Goal: Book appointment/travel/reservation

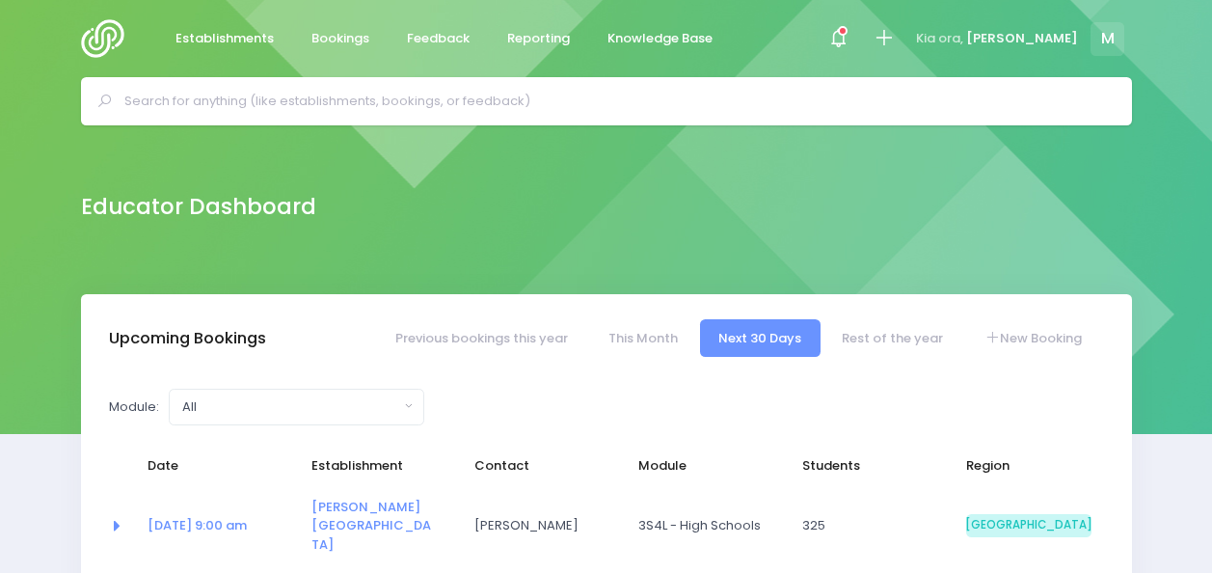
select select "5"
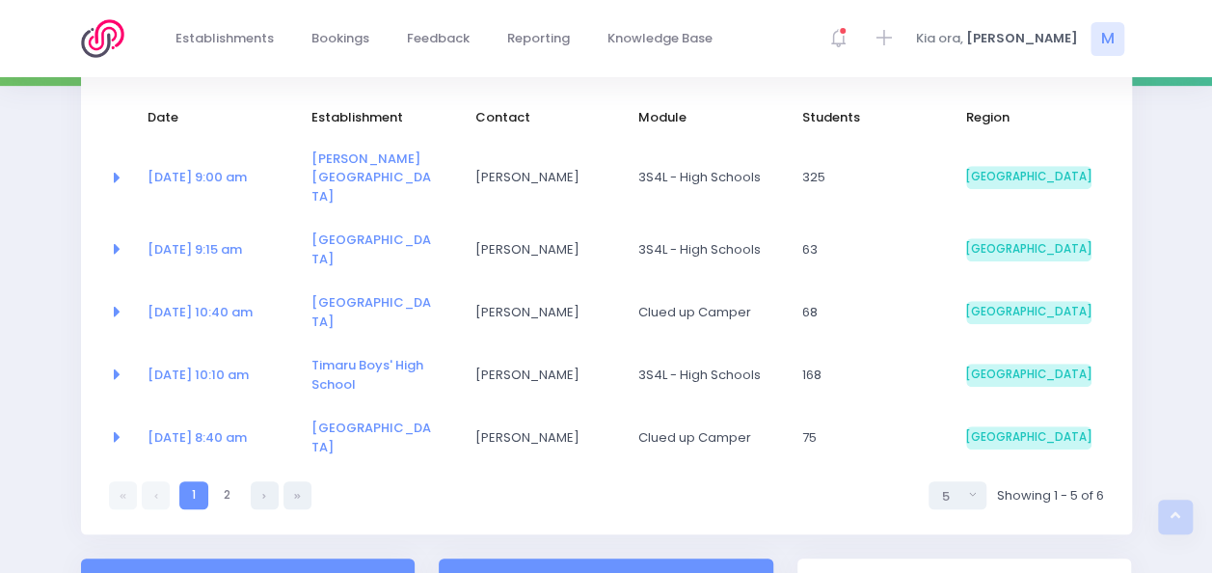
scroll to position [349, 0]
click at [272, 480] on link at bounding box center [265, 494] width 28 height 28
select select "5"
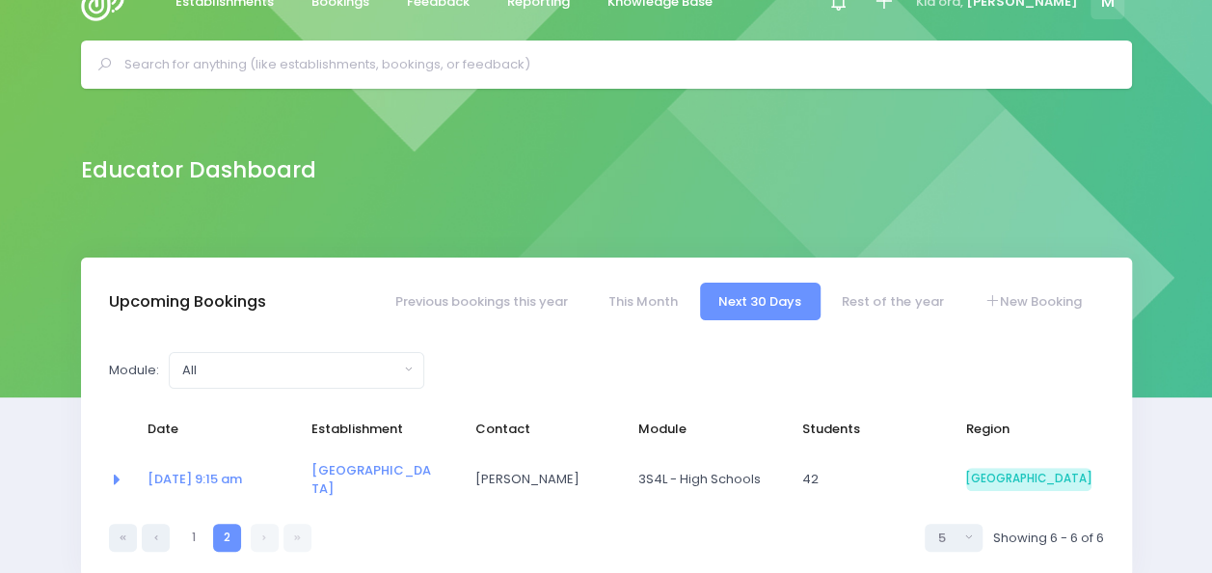
scroll to position [37, 0]
click at [870, 302] on link "Rest of the year" at bounding box center [893, 302] width 139 height 38
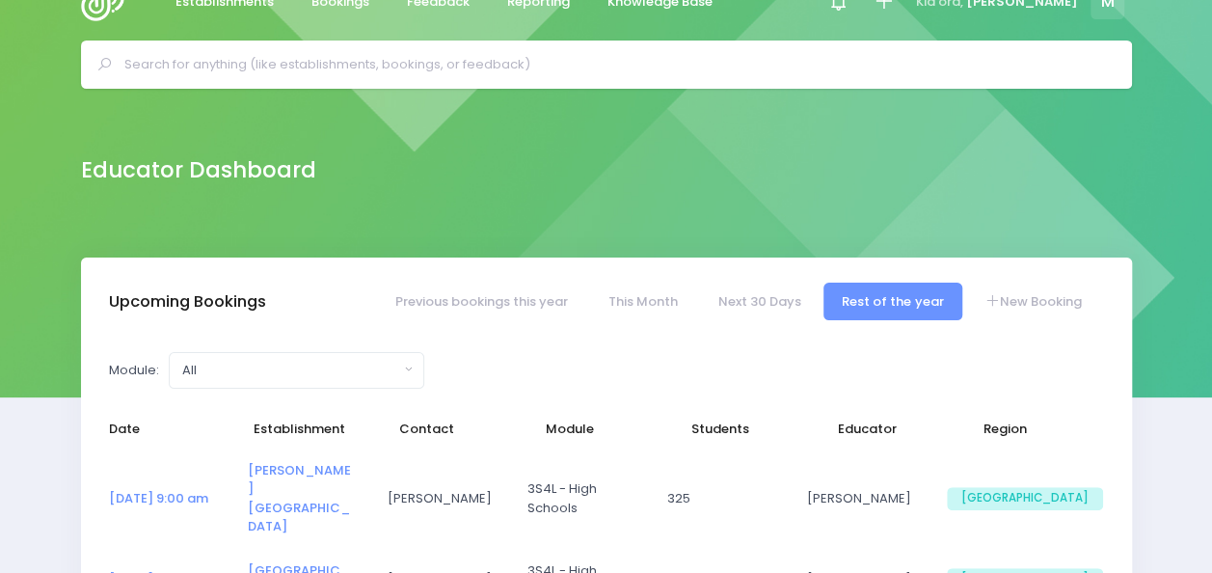
select select "5"
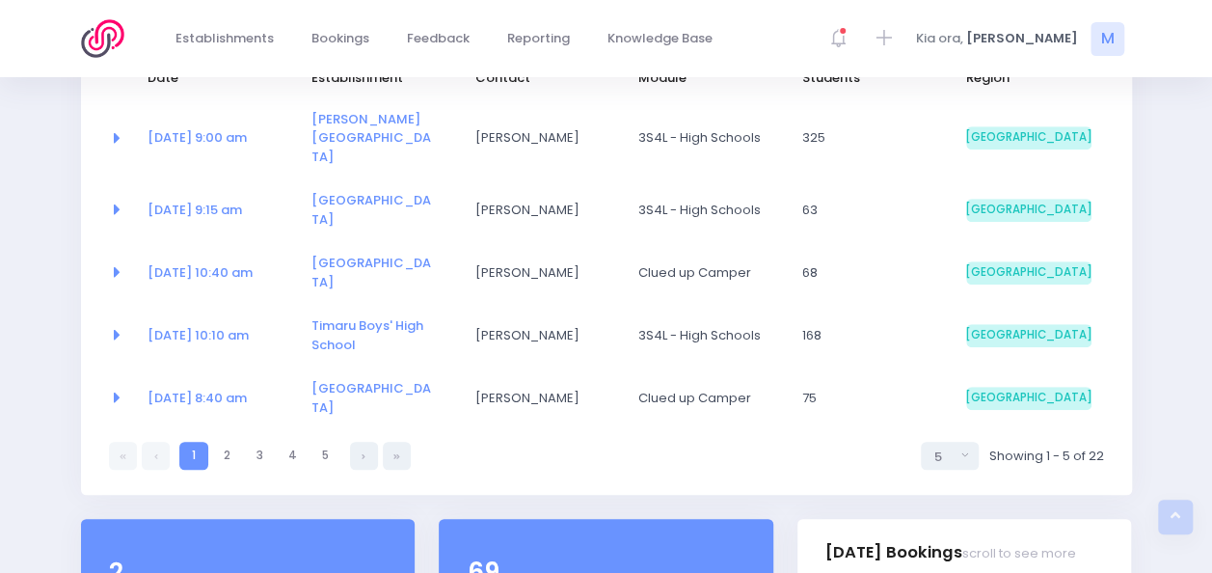
scroll to position [428, 0]
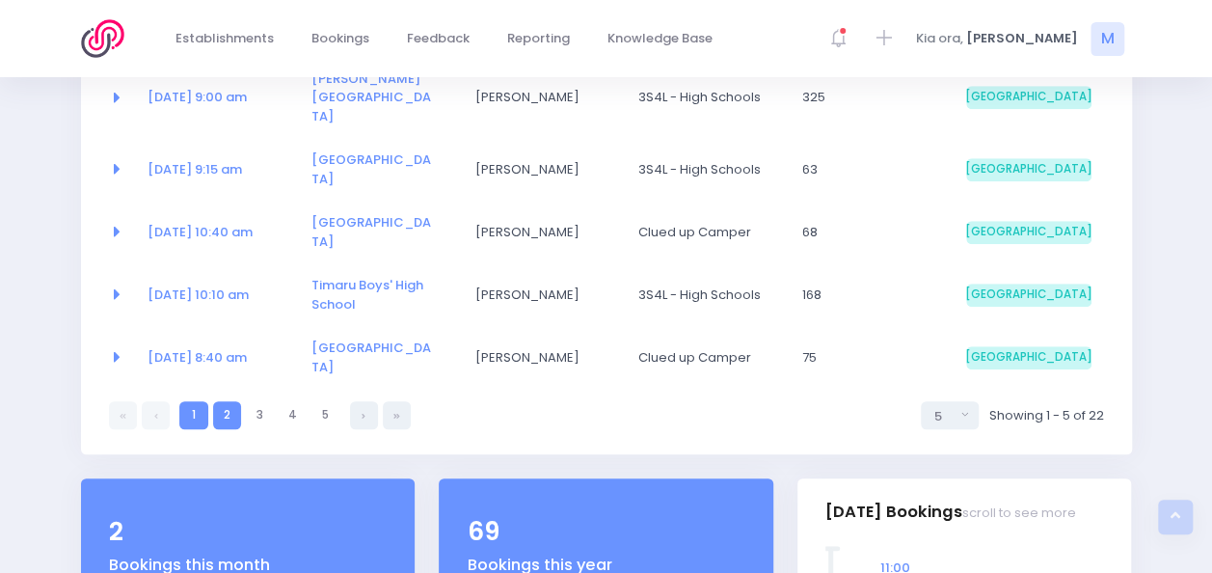
click at [220, 401] on link "2" at bounding box center [227, 415] width 28 height 28
select select "5"
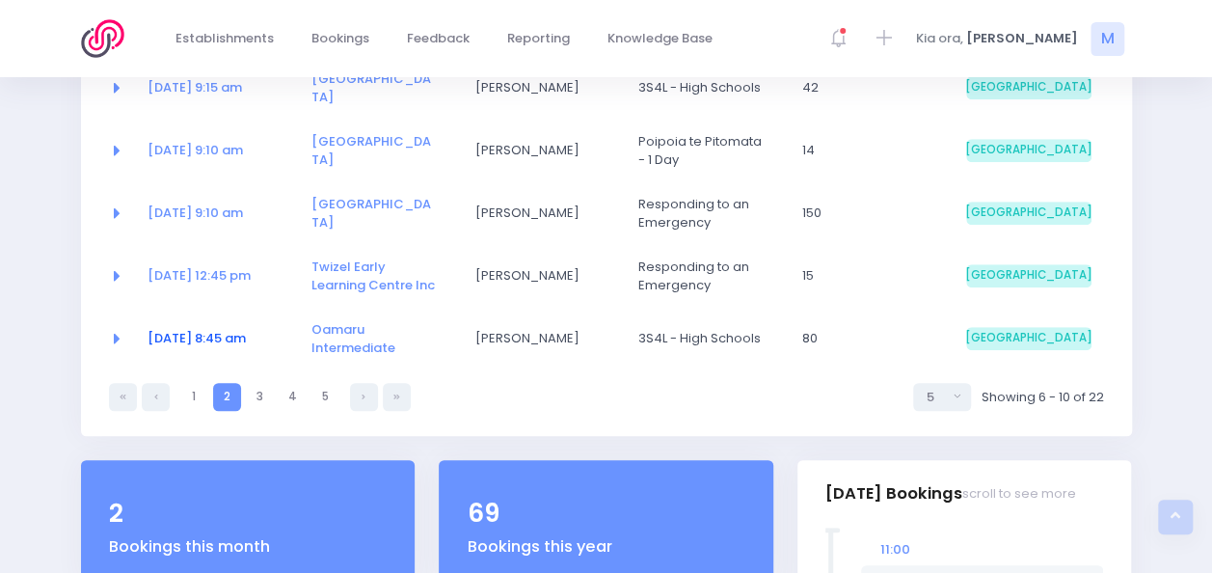
click at [199, 329] on link "23 Oct at 8:45 am" at bounding box center [197, 338] width 98 height 18
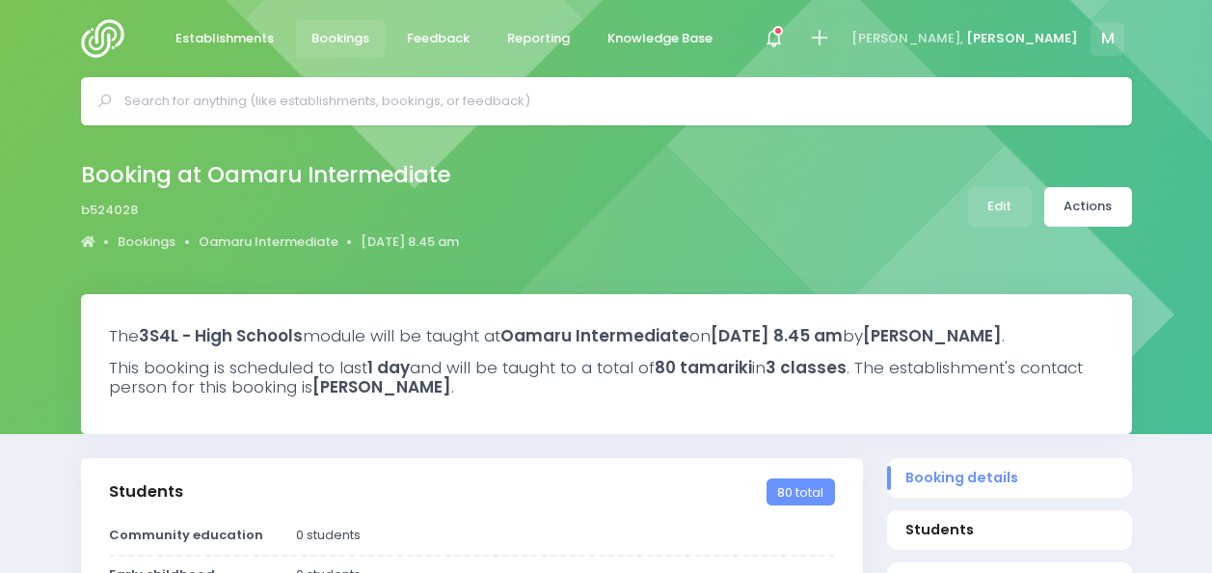
select select "5"
click at [999, 207] on link "Edit" at bounding box center [1000, 207] width 64 height 40
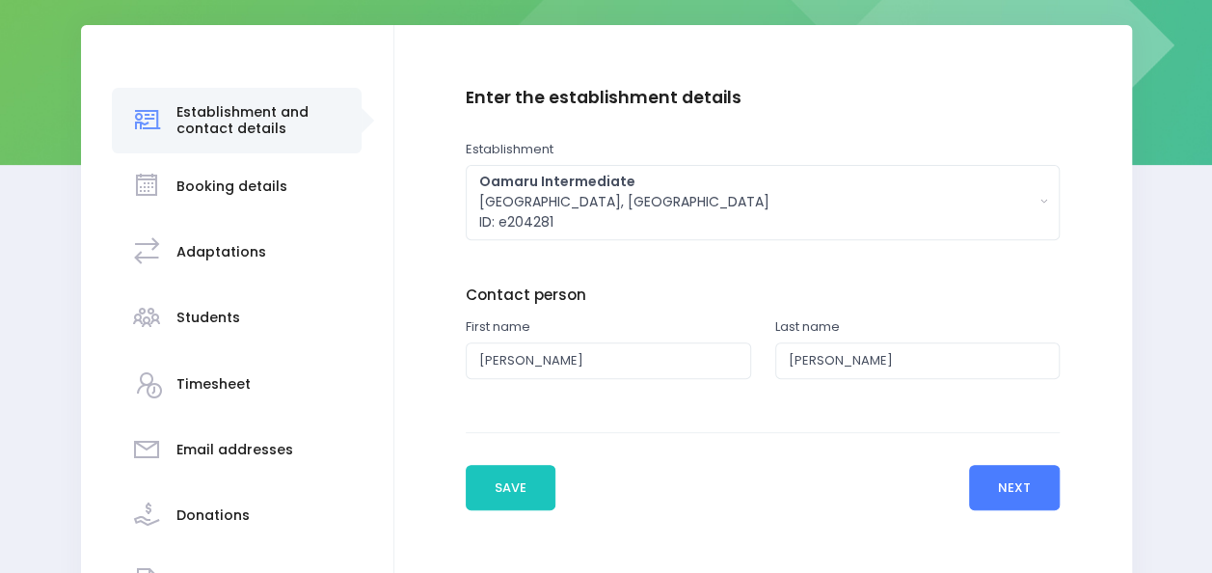
click at [987, 484] on button "Next" at bounding box center [1015, 488] width 92 height 46
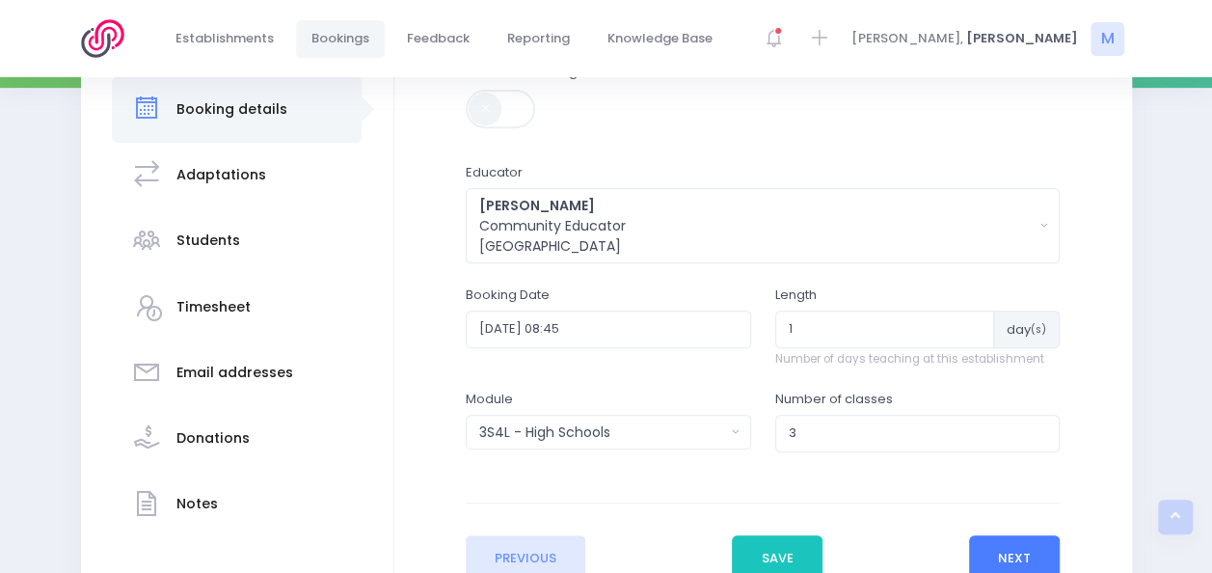
scroll to position [347, 0]
click at [635, 332] on input "[DATE] 08:45" at bounding box center [608, 328] width 285 height 37
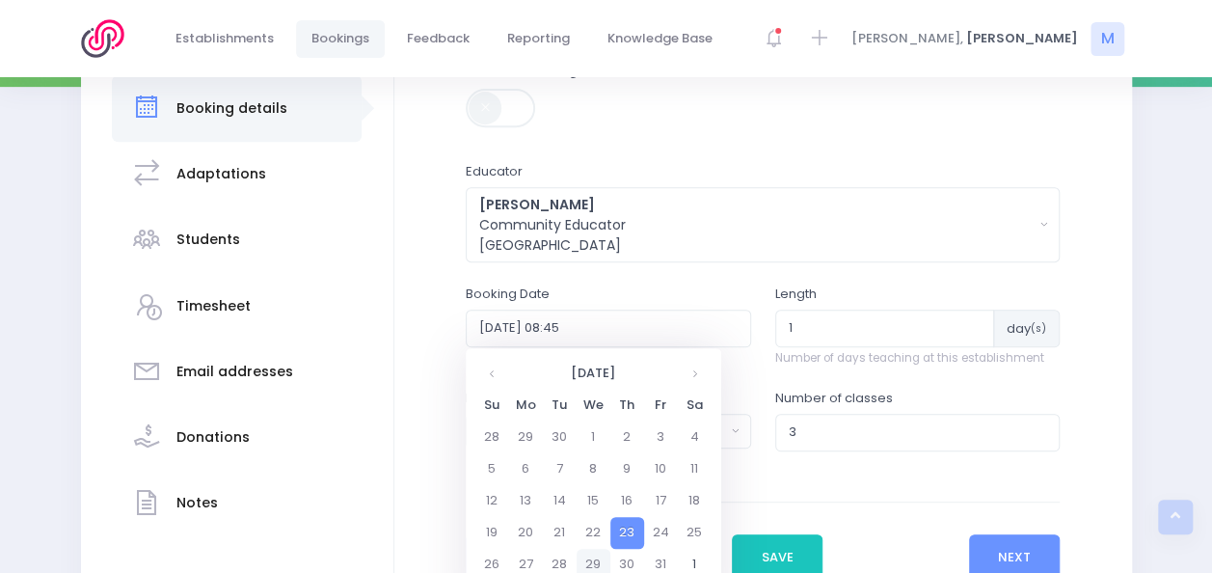
click at [586, 559] on td "29" at bounding box center [594, 565] width 34 height 32
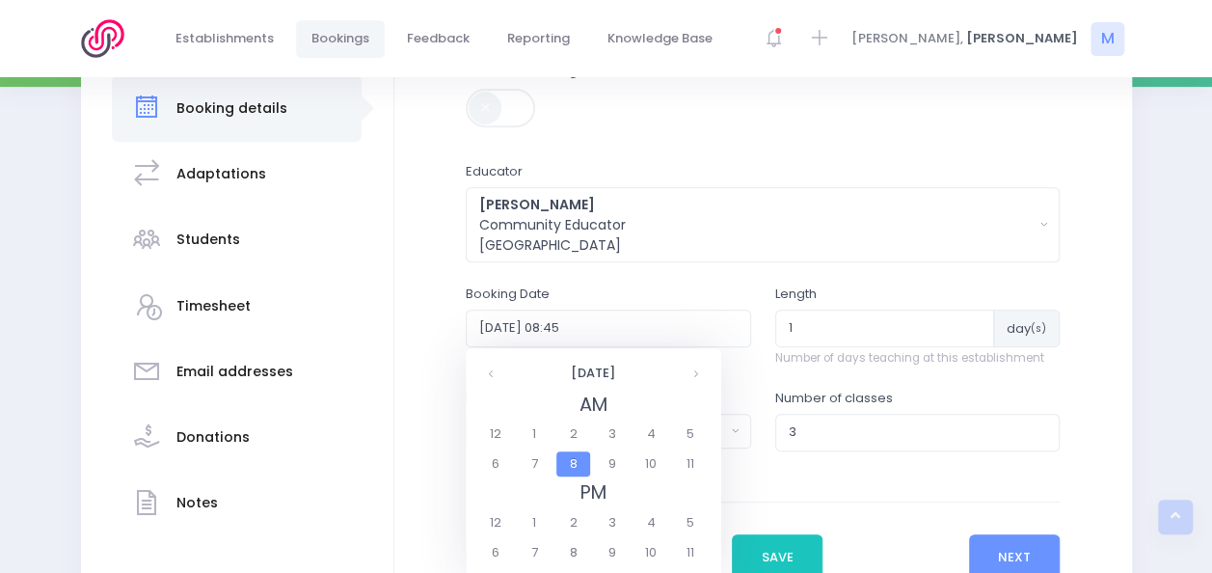
click at [578, 461] on span "8" at bounding box center [573, 463] width 34 height 25
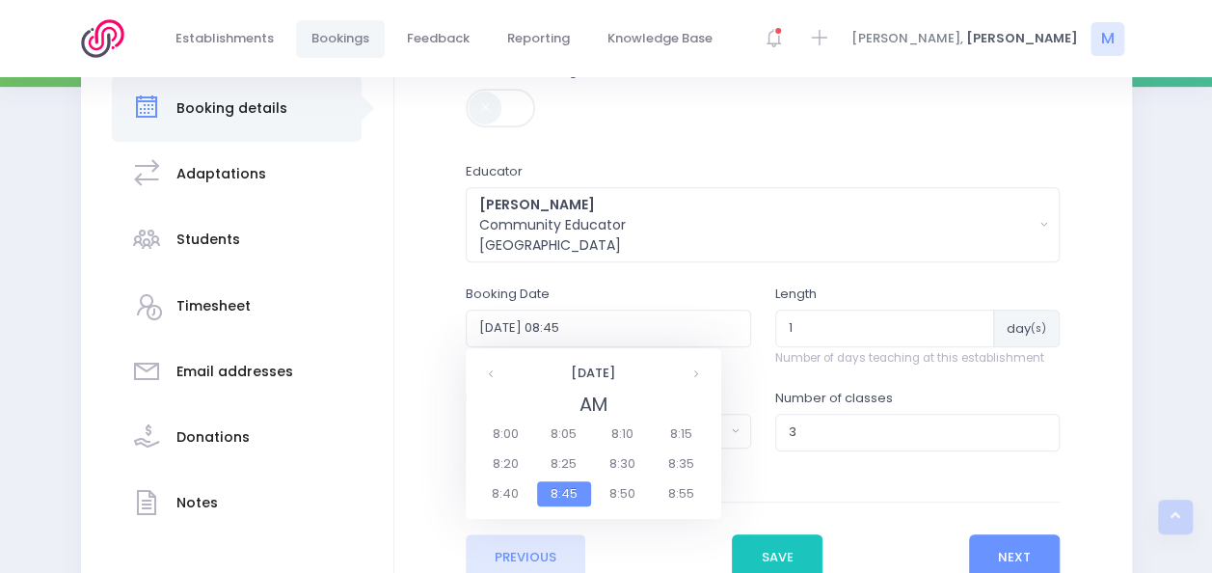
click at [561, 488] on span "8:45" at bounding box center [564, 493] width 54 height 25
type input "[DATE] 08:45"
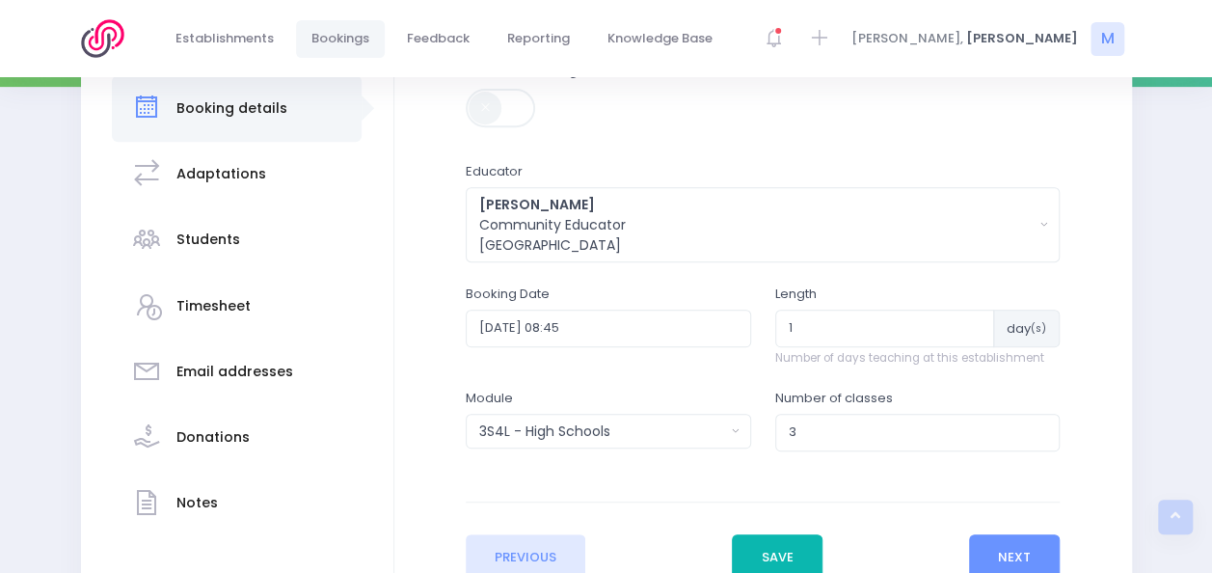
click at [778, 541] on button "Save" at bounding box center [777, 557] width 91 height 46
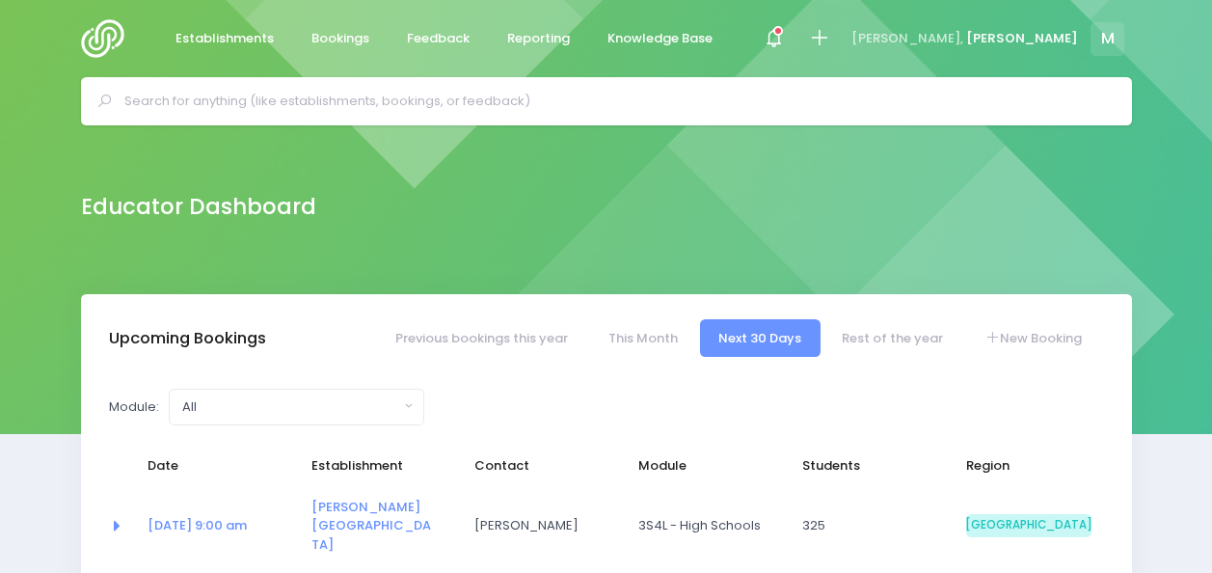
select select "5"
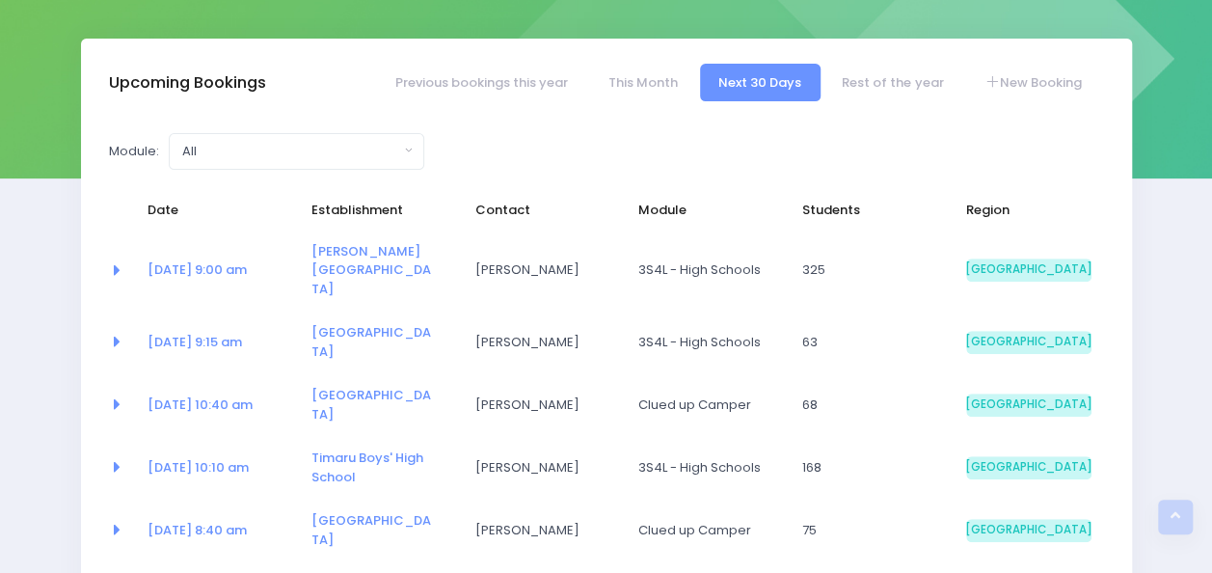
scroll to position [203, 0]
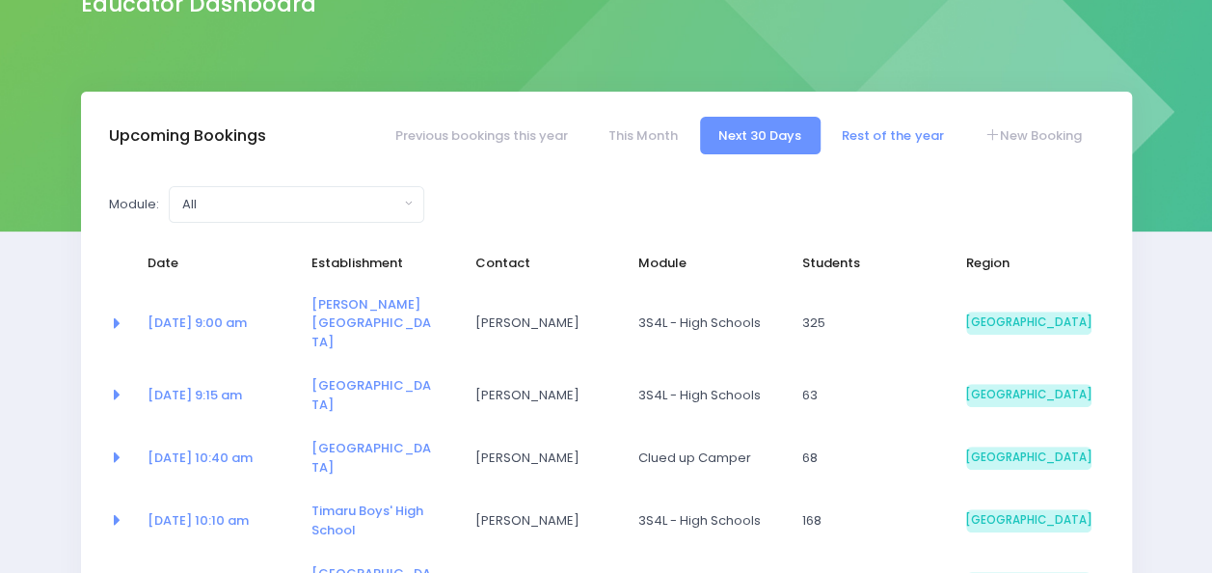
click at [856, 145] on link "Rest of the year" at bounding box center [893, 136] width 139 height 38
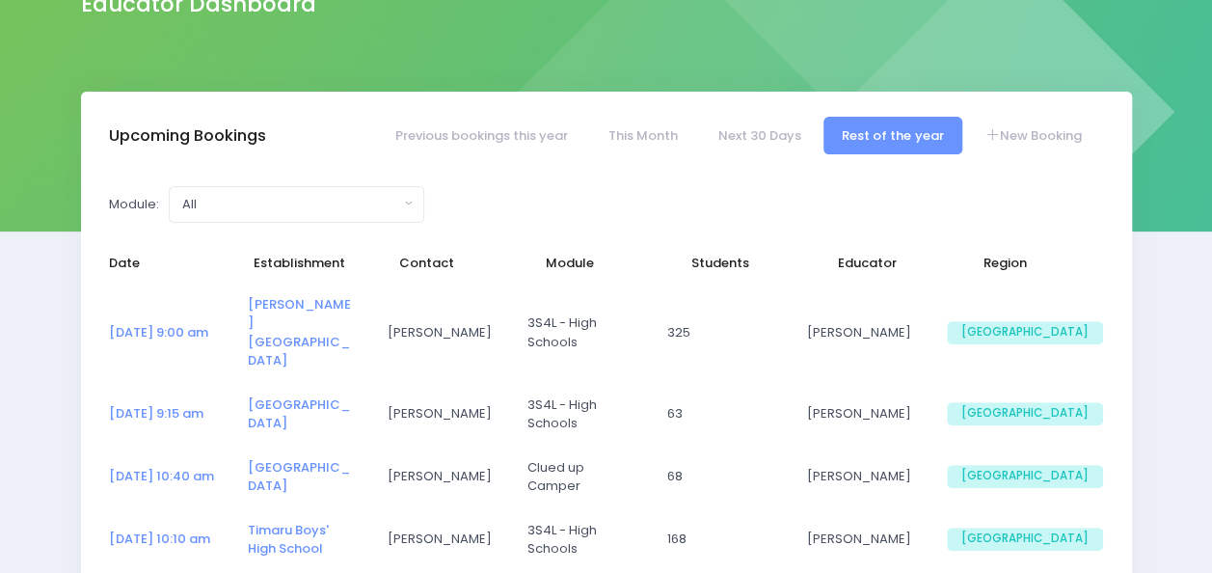
select select "5"
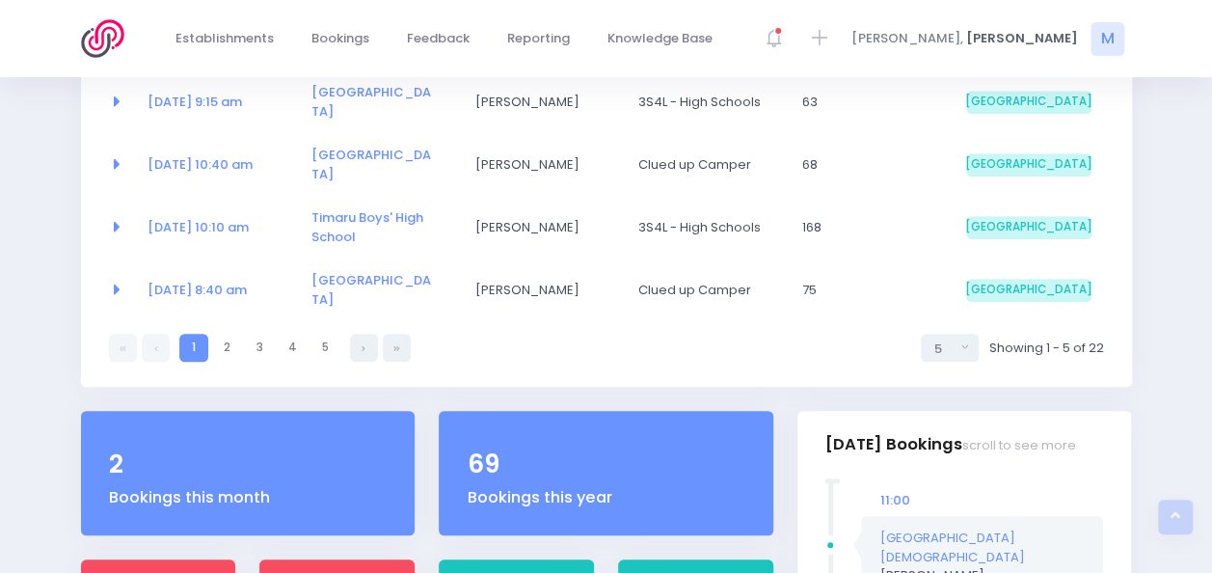
scroll to position [490, 0]
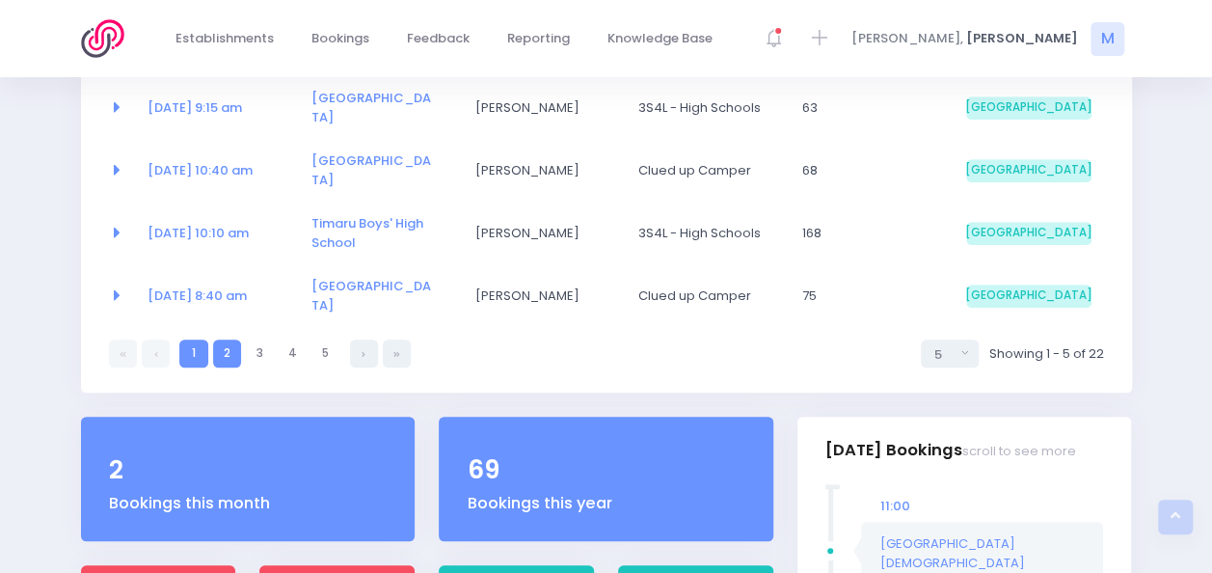
click at [222, 339] on link "2" at bounding box center [227, 353] width 28 height 28
select select "5"
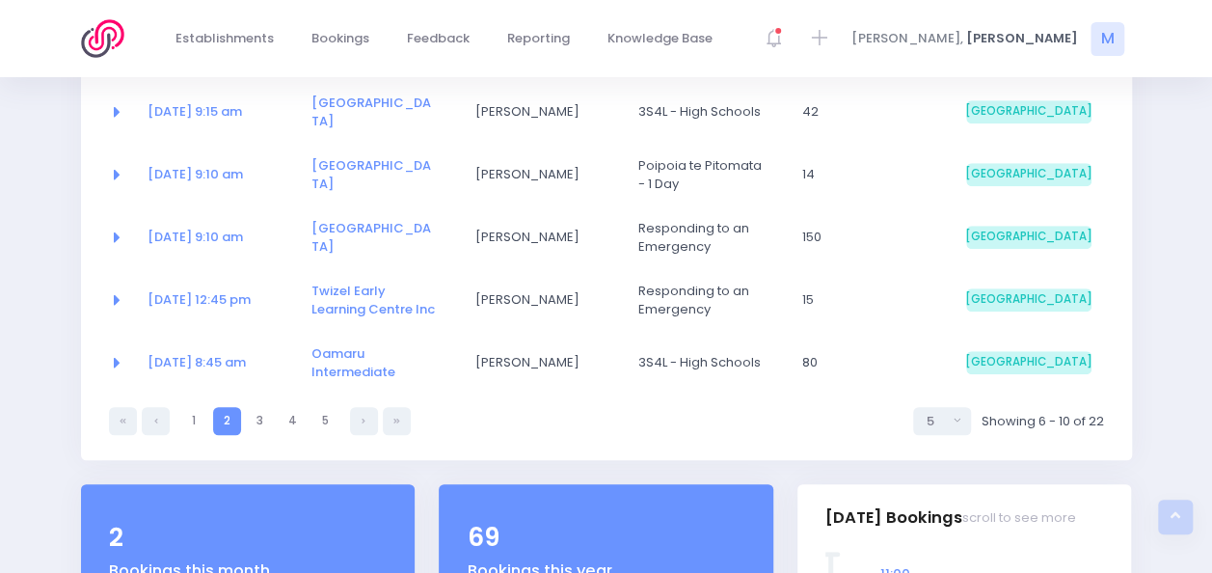
scroll to position [401, 0]
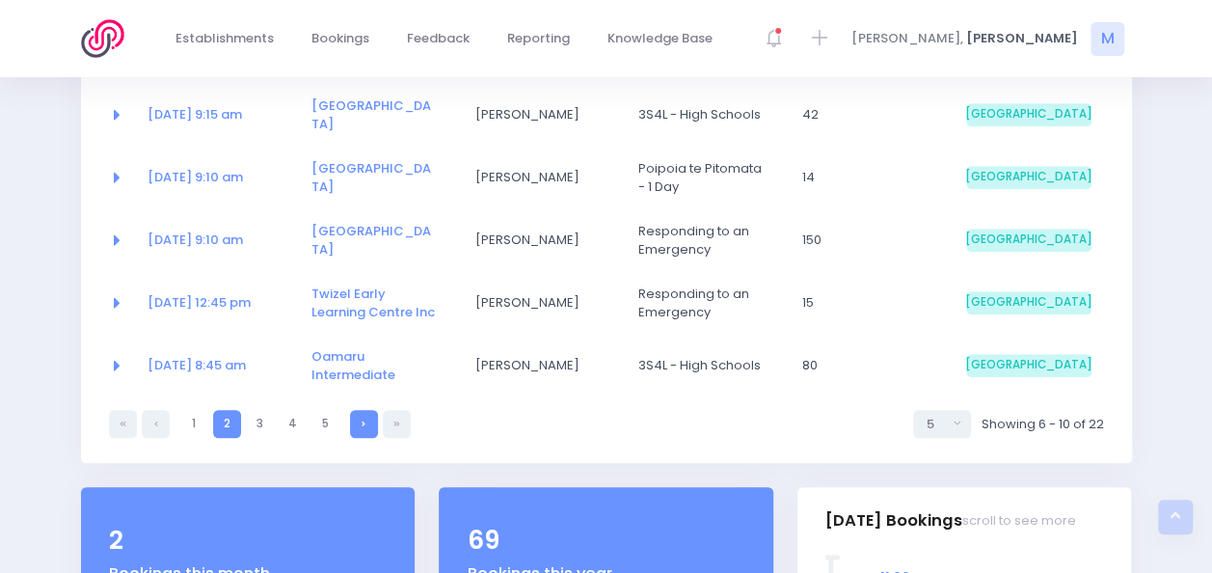
click at [360, 412] on link at bounding box center [364, 424] width 28 height 28
select select "5"
